Goal: Information Seeking & Learning: Learn about a topic

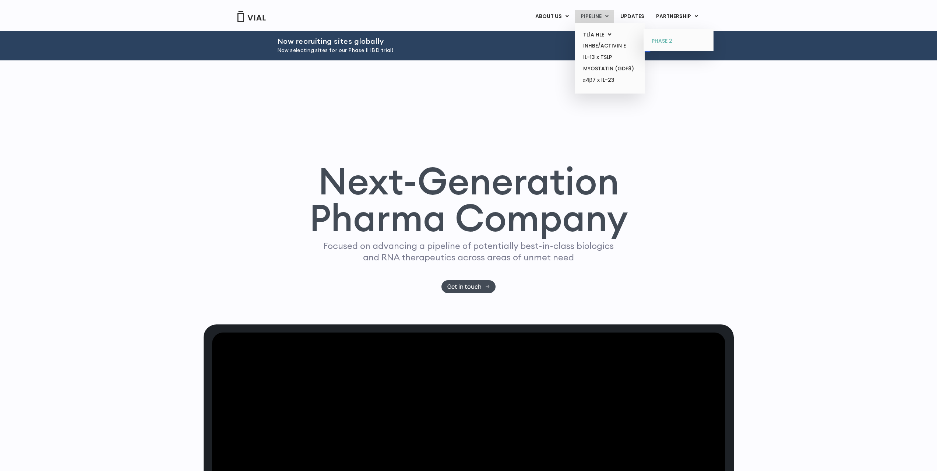
click at [660, 39] on link "PHASE 2" at bounding box center [678, 41] width 64 height 12
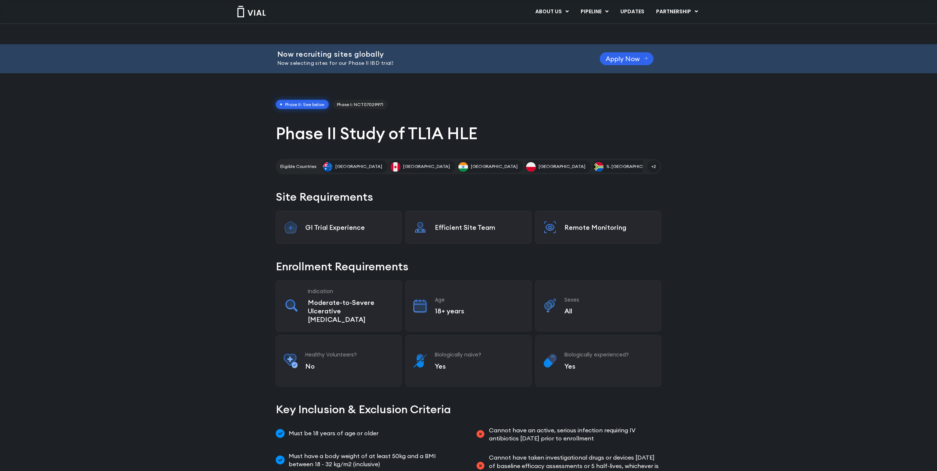
scroll to position [86, 0]
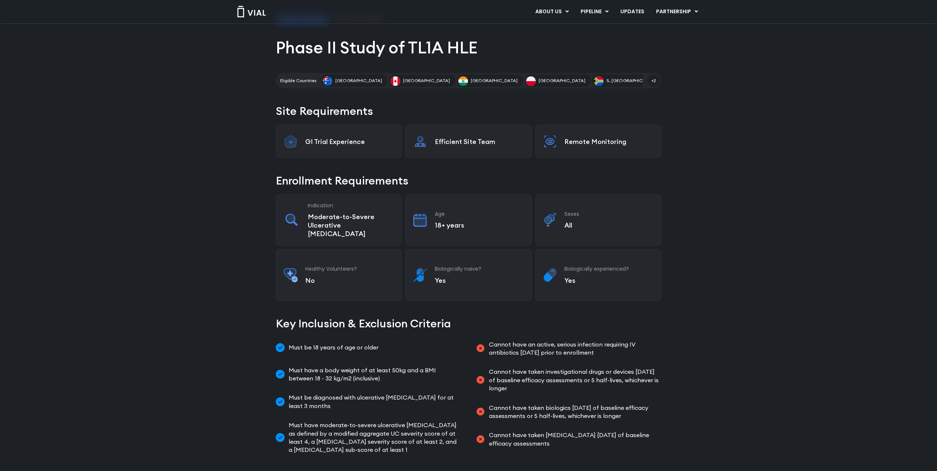
click at [492, 340] on span "Cannot have an active, serious infection requiring IV antibiotics within 4 week…" at bounding box center [574, 348] width 175 height 17
drag, startPoint x: 492, startPoint y: 328, endPoint x: 522, endPoint y: 330, distance: 29.9
click at [522, 340] on span "Cannot have an active, serious infection requiring IV antibiotics within 4 week…" at bounding box center [574, 348] width 175 height 17
click at [346, 393] on span "Must be diagnosed with ulcerative colitis for at least 3 months" at bounding box center [374, 401] width 175 height 17
drag, startPoint x: 389, startPoint y: 387, endPoint x: 424, endPoint y: 389, distance: 34.3
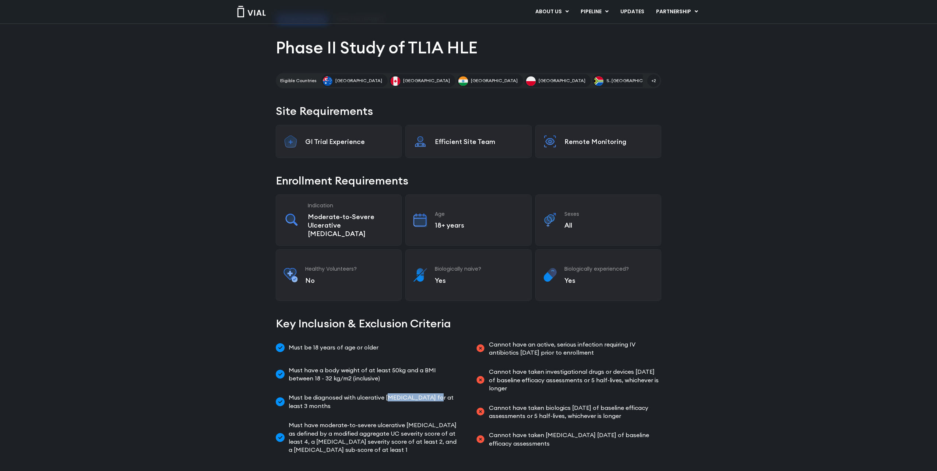
click at [424, 393] on span "Must be diagnosed with ulcerative colitis for at least 3 months" at bounding box center [374, 401] width 175 height 17
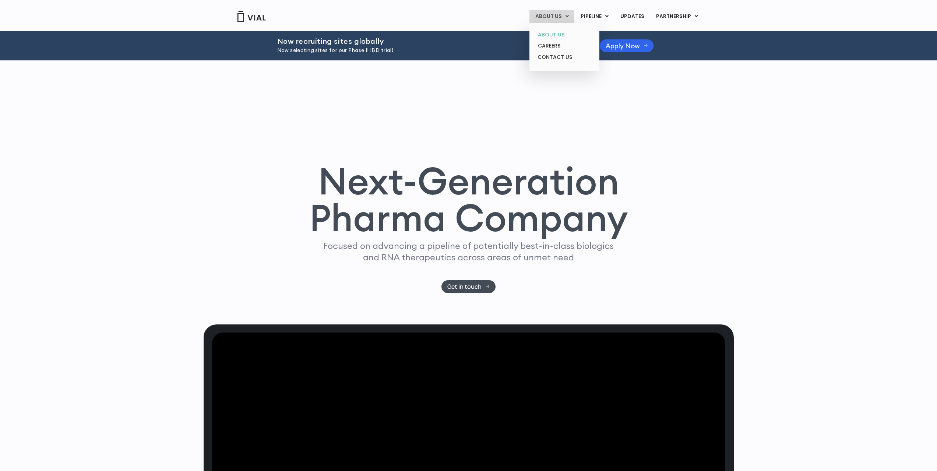
click at [544, 36] on link "ABOUT US" at bounding box center [564, 34] width 64 height 11
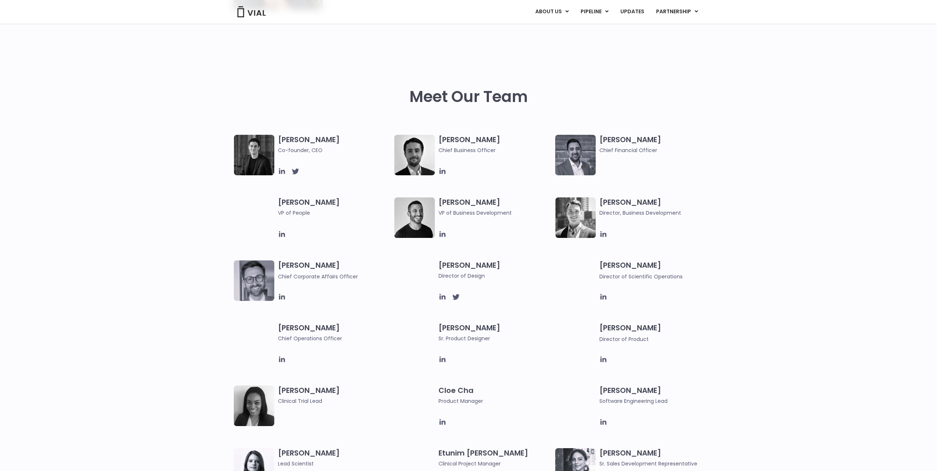
scroll to position [319, 0]
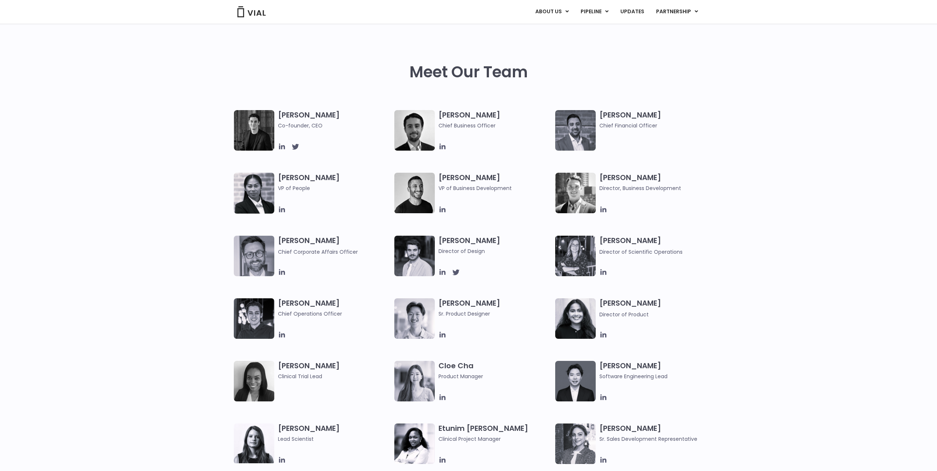
click at [142, 270] on div "Simon Burns Co-founder, CEO Max James Chief Business Officer Samir Meghji Chief…" at bounding box center [468, 266] width 937 height 313
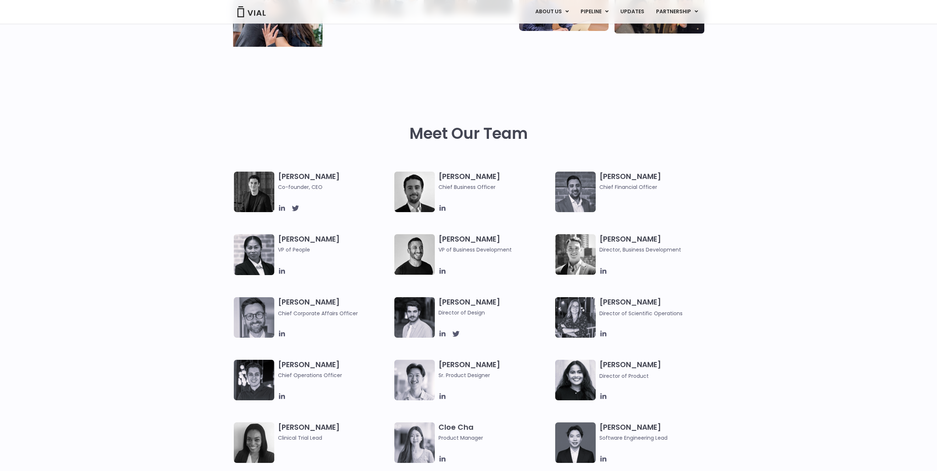
scroll to position [888, 0]
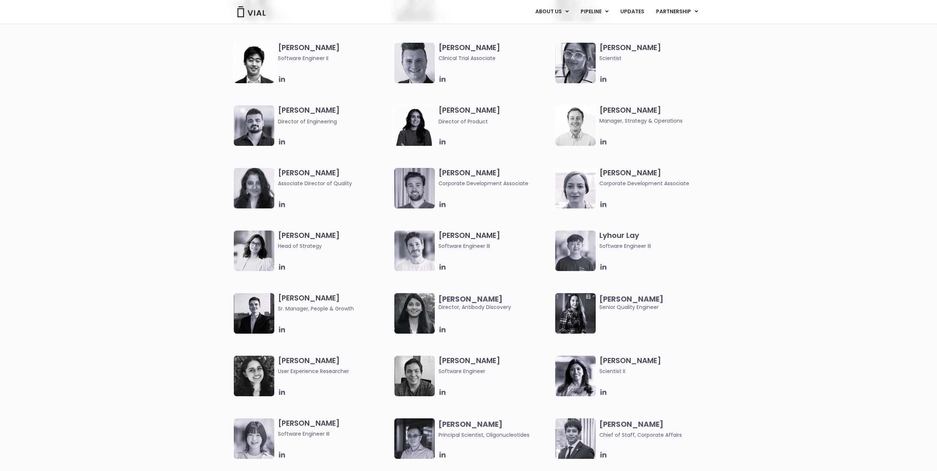
click at [850, 210] on div "Elia Lopez Lead Scientist Etunim Mike Clinical Project Manager Gabriella Mills …" at bounding box center [468, 105] width 937 height 501
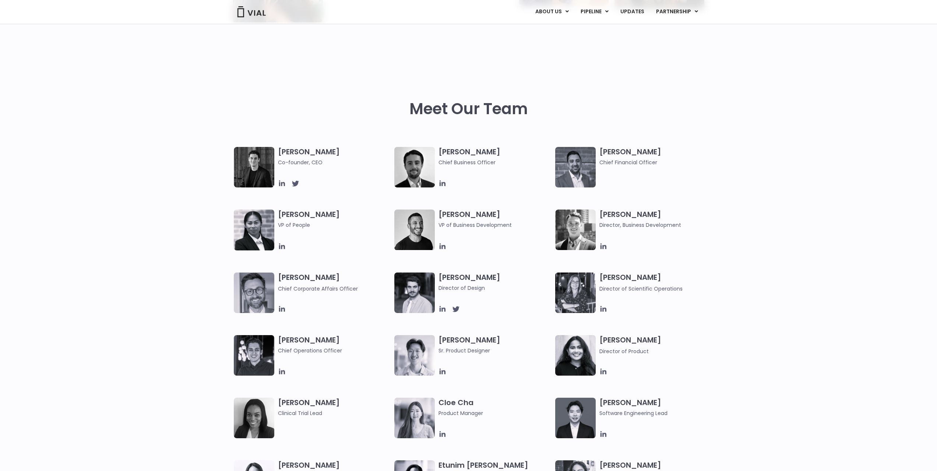
scroll to position [356, 0]
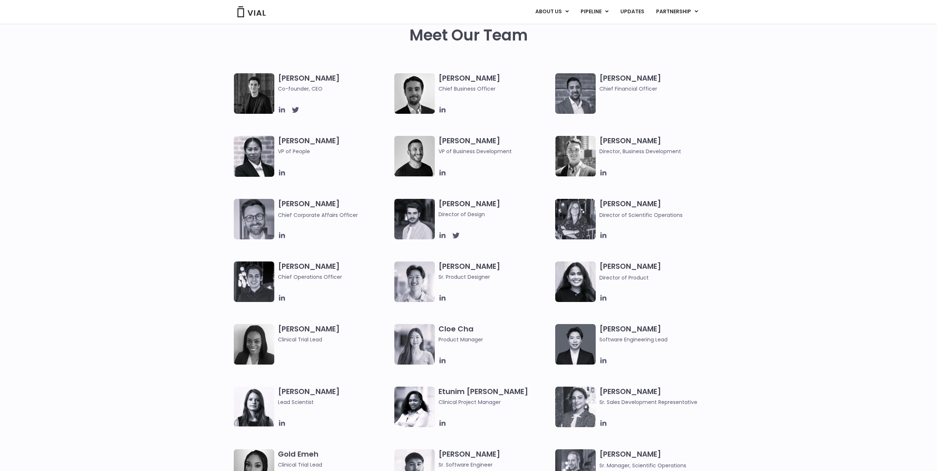
click at [138, 157] on div "Simon Burns Co-founder, CEO Max James Chief Business Officer Samir Meghji Chief…" at bounding box center [468, 229] width 937 height 313
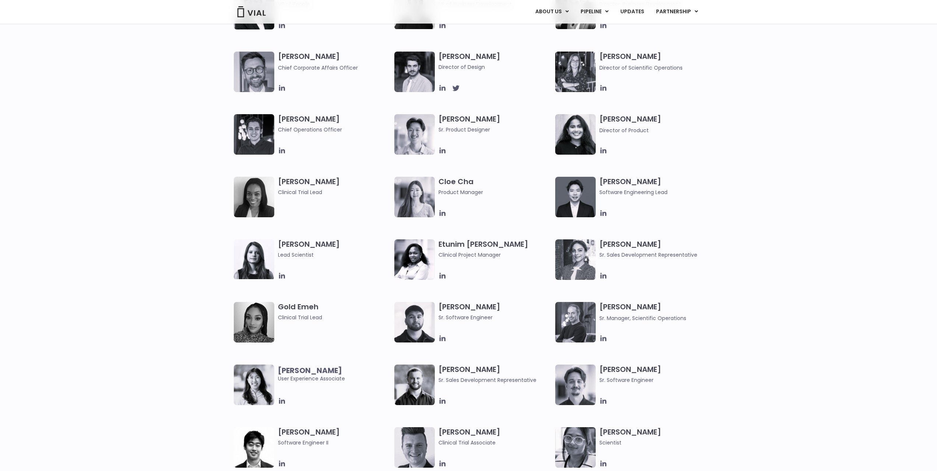
scroll to position [516, 0]
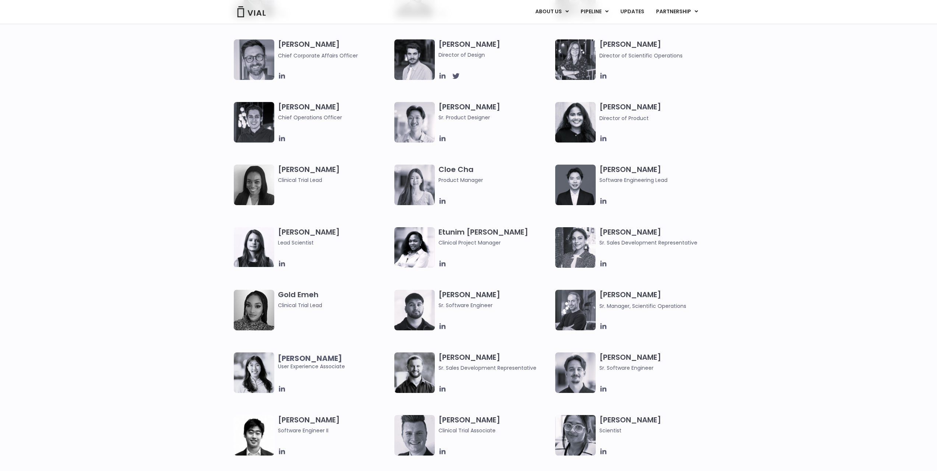
click at [102, 304] on div "Elia Lopez Lead Scientist Etunim Mike Clinical Project Manager Gabriella Mills …" at bounding box center [468, 477] width 937 height 501
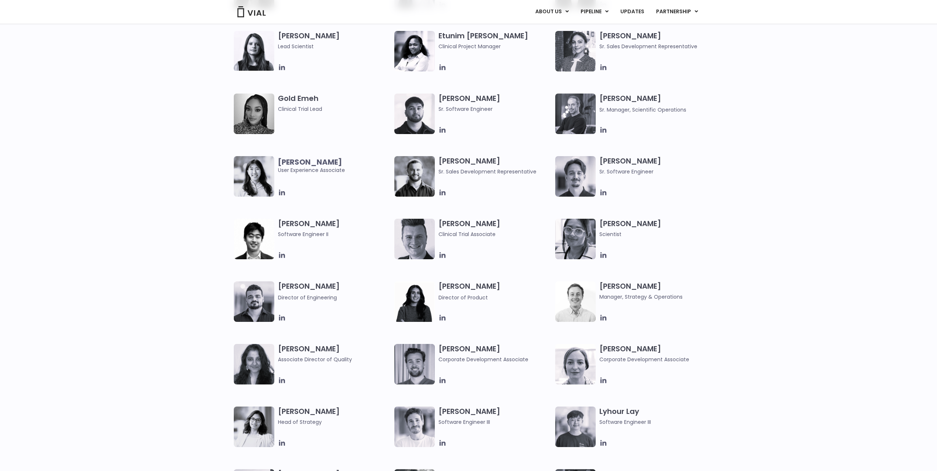
scroll to position [725, 0]
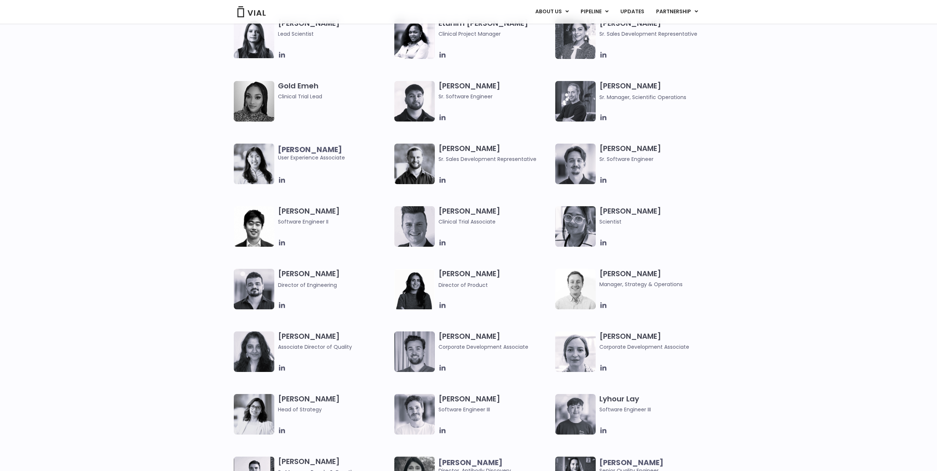
click at [143, 313] on div "Elia Lopez Lead Scientist Etunim Mike Clinical Project Manager Gabriella Mills …" at bounding box center [468, 268] width 937 height 501
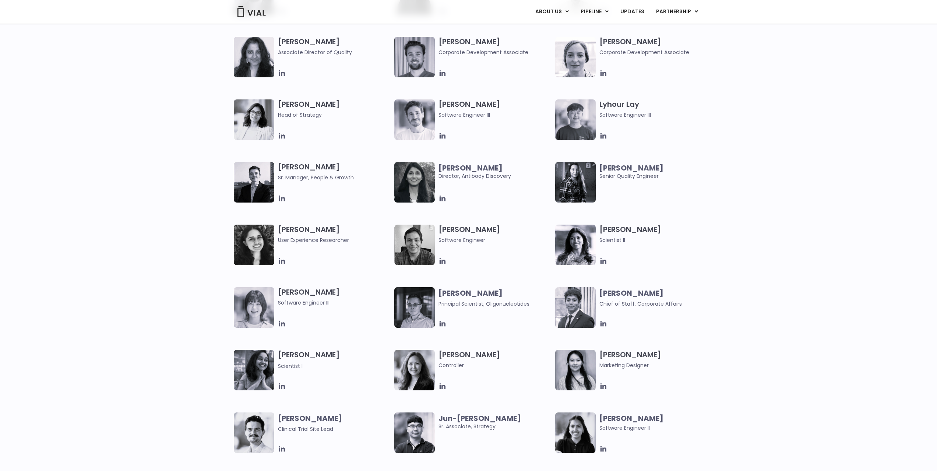
scroll to position [1056, 0]
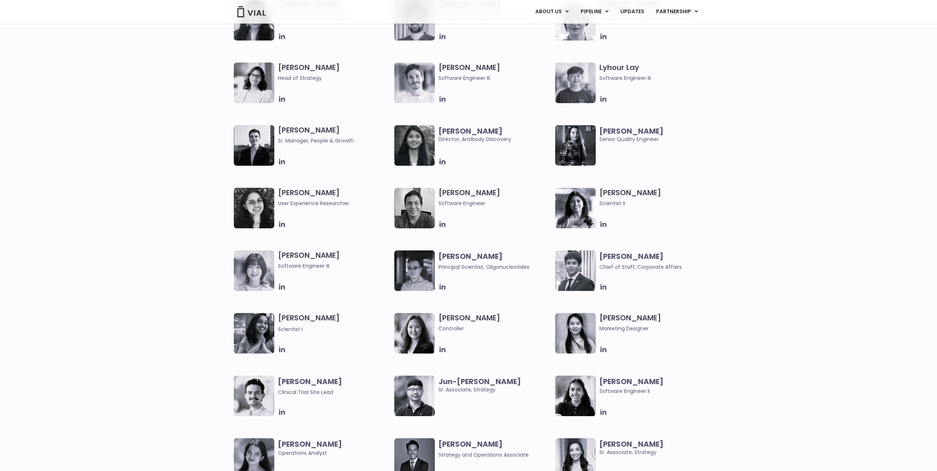
click at [140, 234] on div "Mehtab Bhinder User Experience Researcher Paolo Castro Software Engineer Ritu R…" at bounding box center [468, 376] width 937 height 376
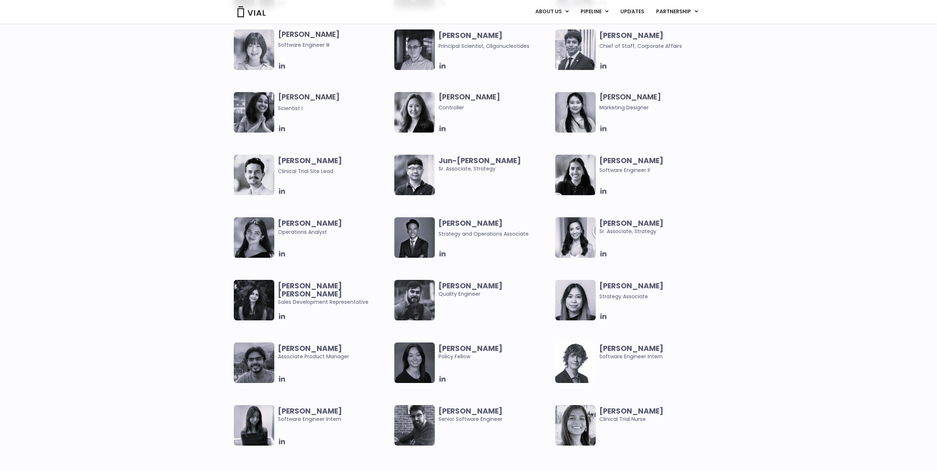
scroll to position [1301, 0]
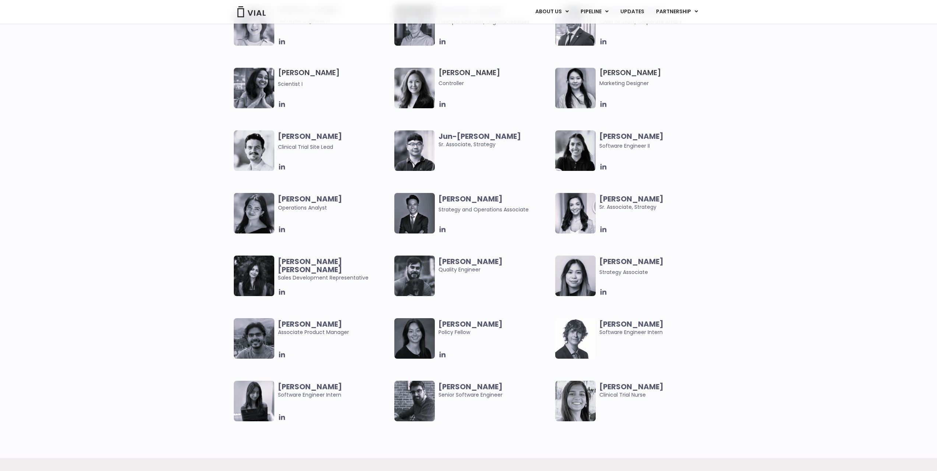
click at [749, 412] on div "Abhinav Sondhi Associate Product Manager Claudia Yu Policy Fellow Ethan Cook So…" at bounding box center [468, 380] width 937 height 125
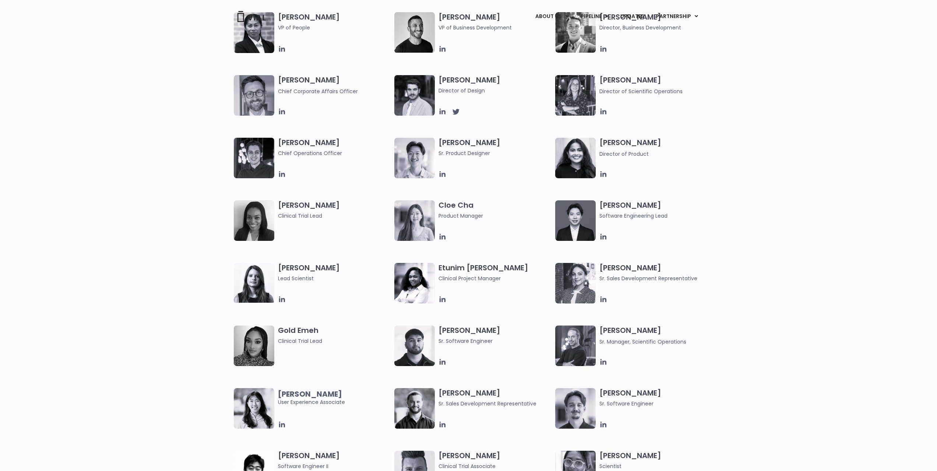
scroll to position [0, 0]
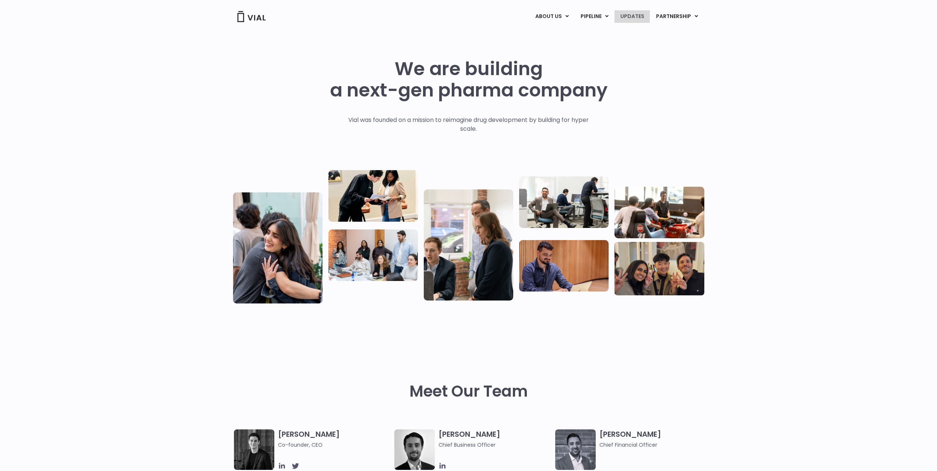
click at [642, 15] on link "UPDATES" at bounding box center [632, 16] width 35 height 13
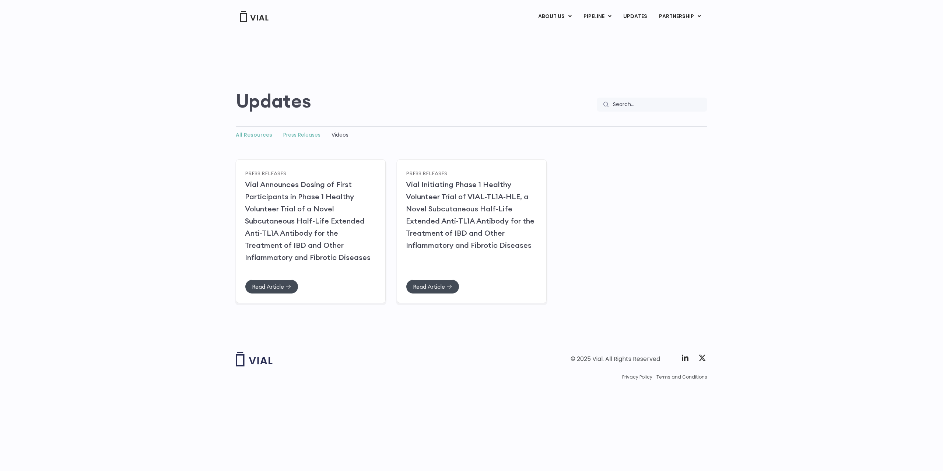
click at [308, 138] on link "Press Releases" at bounding box center [301, 134] width 37 height 7
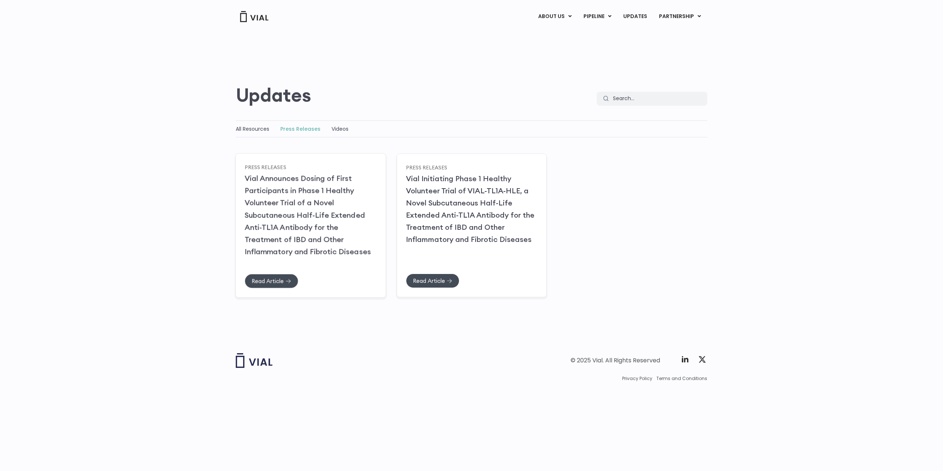
click at [311, 180] on link "Vial Announces Dosing of First Participants in Phase 1 Healthy Volunteer Trial …" at bounding box center [308, 214] width 126 height 83
